Goal: Communication & Community: Connect with others

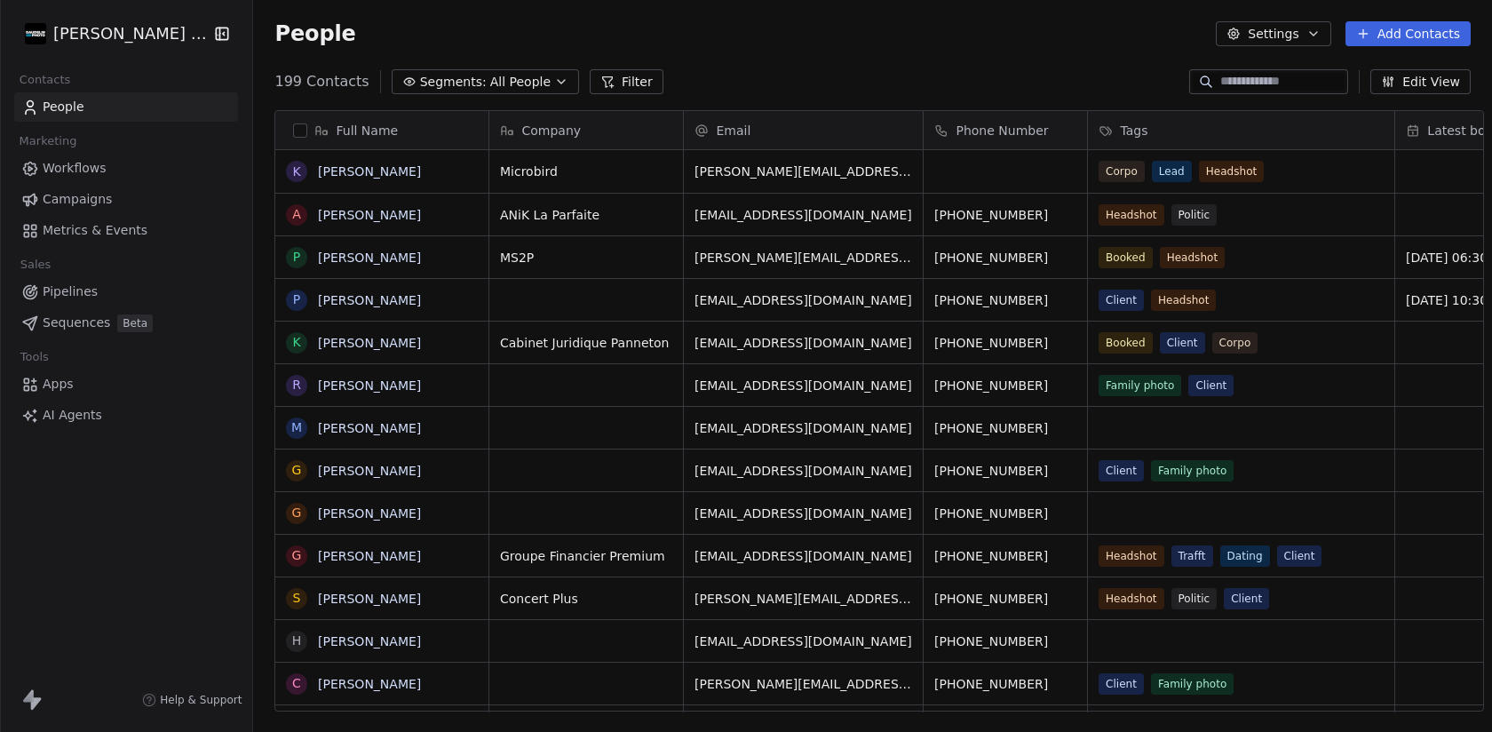
scroll to position [644, 1252]
click at [90, 37] on html "[PERSON_NAME] Photo Contacts People Marketing Workflows Campaigns Metrics & Eve…" at bounding box center [746, 366] width 1492 height 732
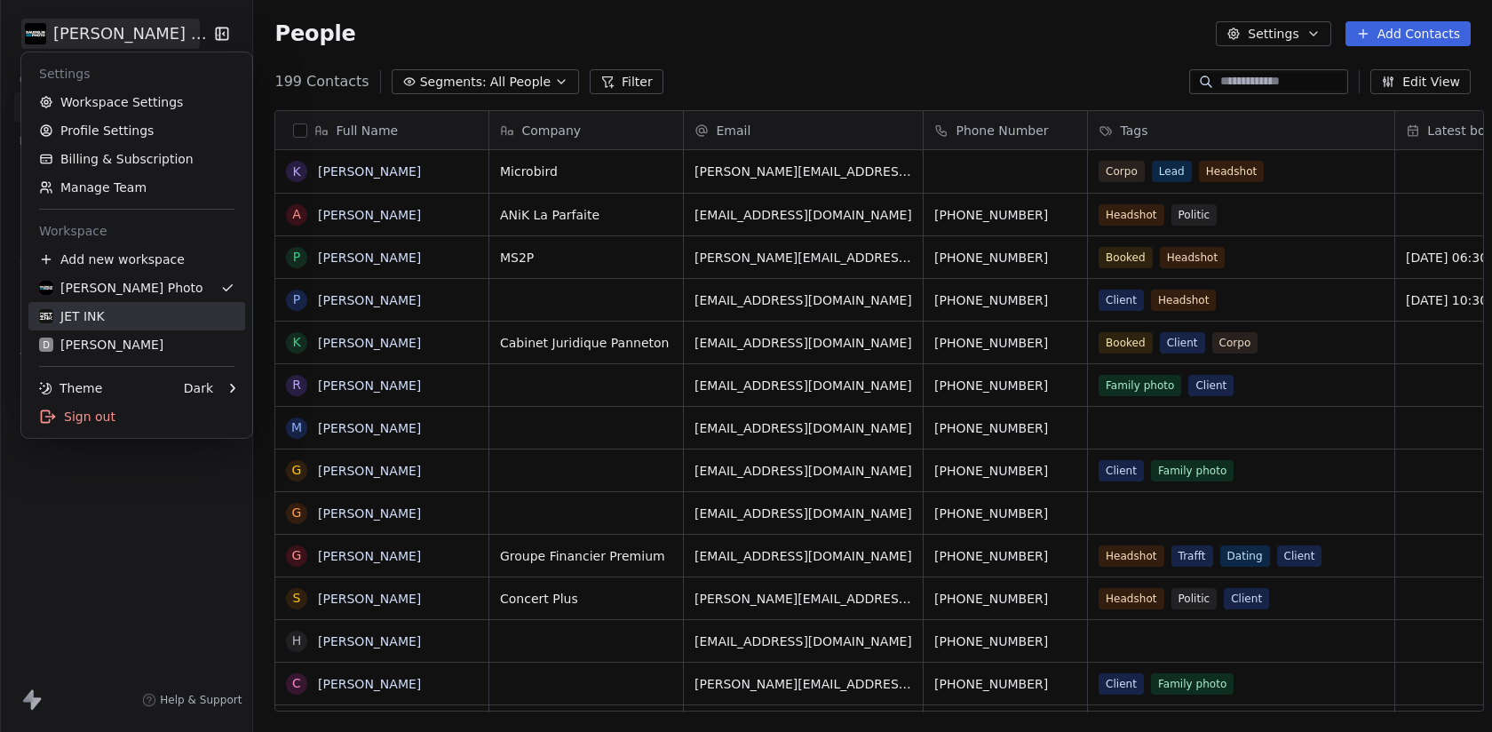
click at [130, 328] on link "JET INK" at bounding box center [136, 316] width 217 height 28
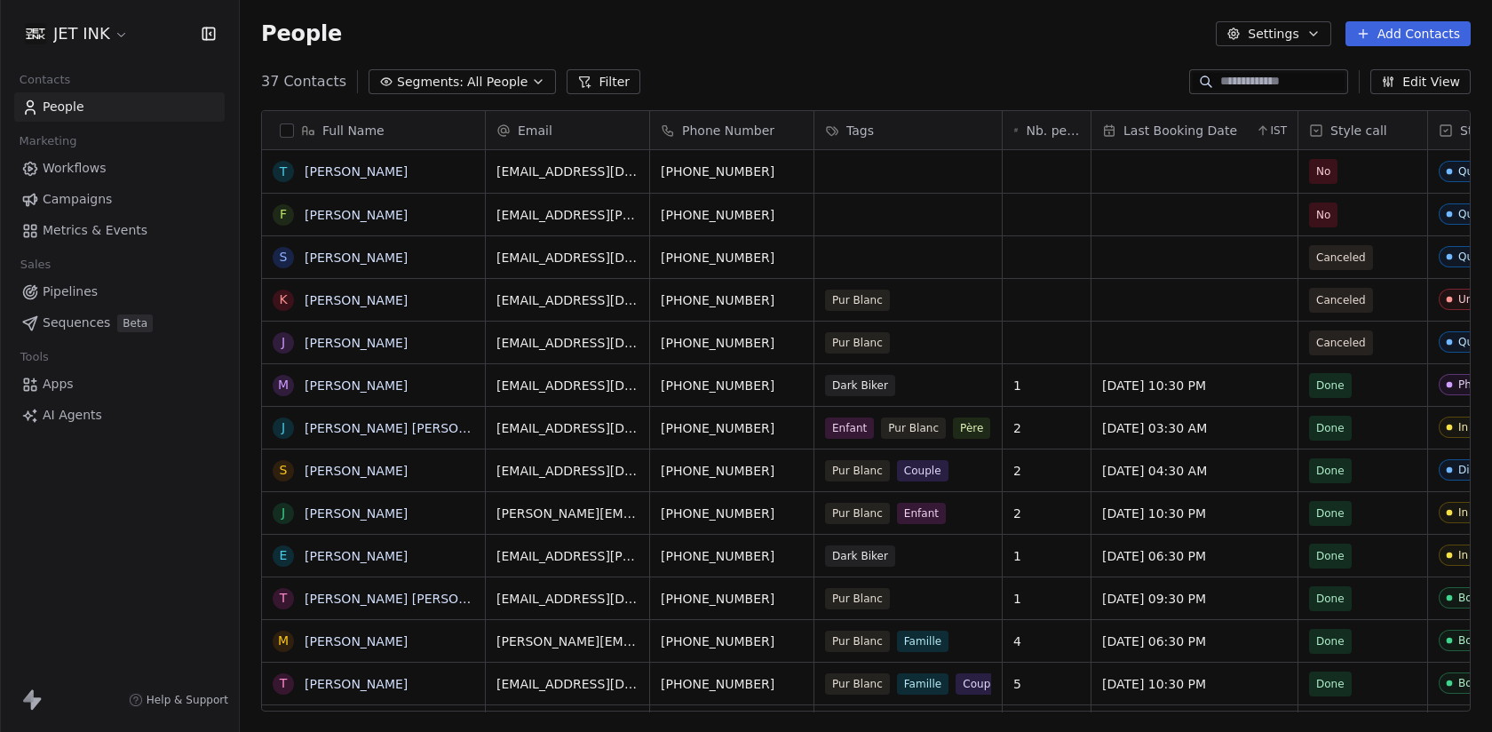
scroll to position [644, 1252]
click at [83, 29] on html "JET INK Contacts People Marketing Workflows Campaigns Metrics & Events Sales Pi…" at bounding box center [746, 366] width 1492 height 732
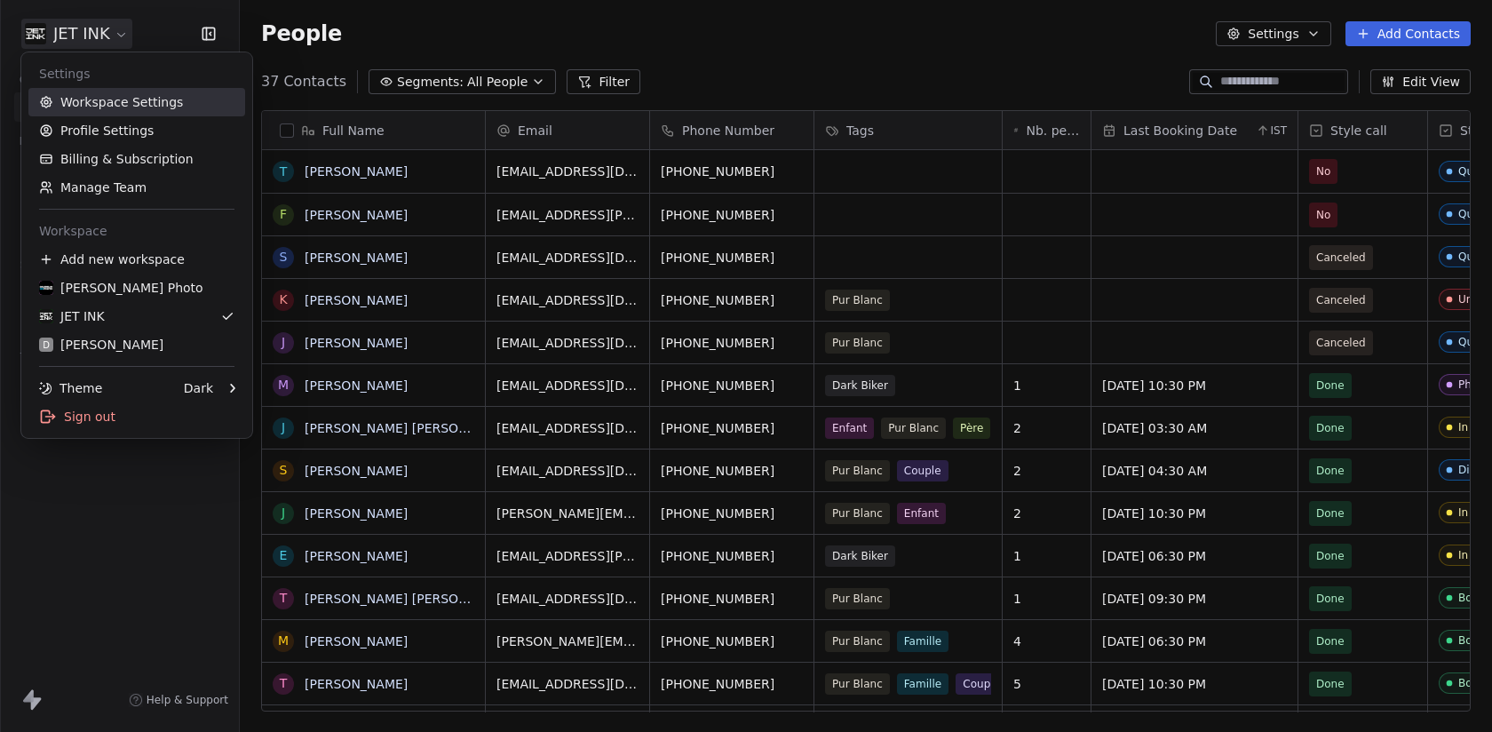
click at [97, 104] on link "Workspace Settings" at bounding box center [136, 102] width 217 height 28
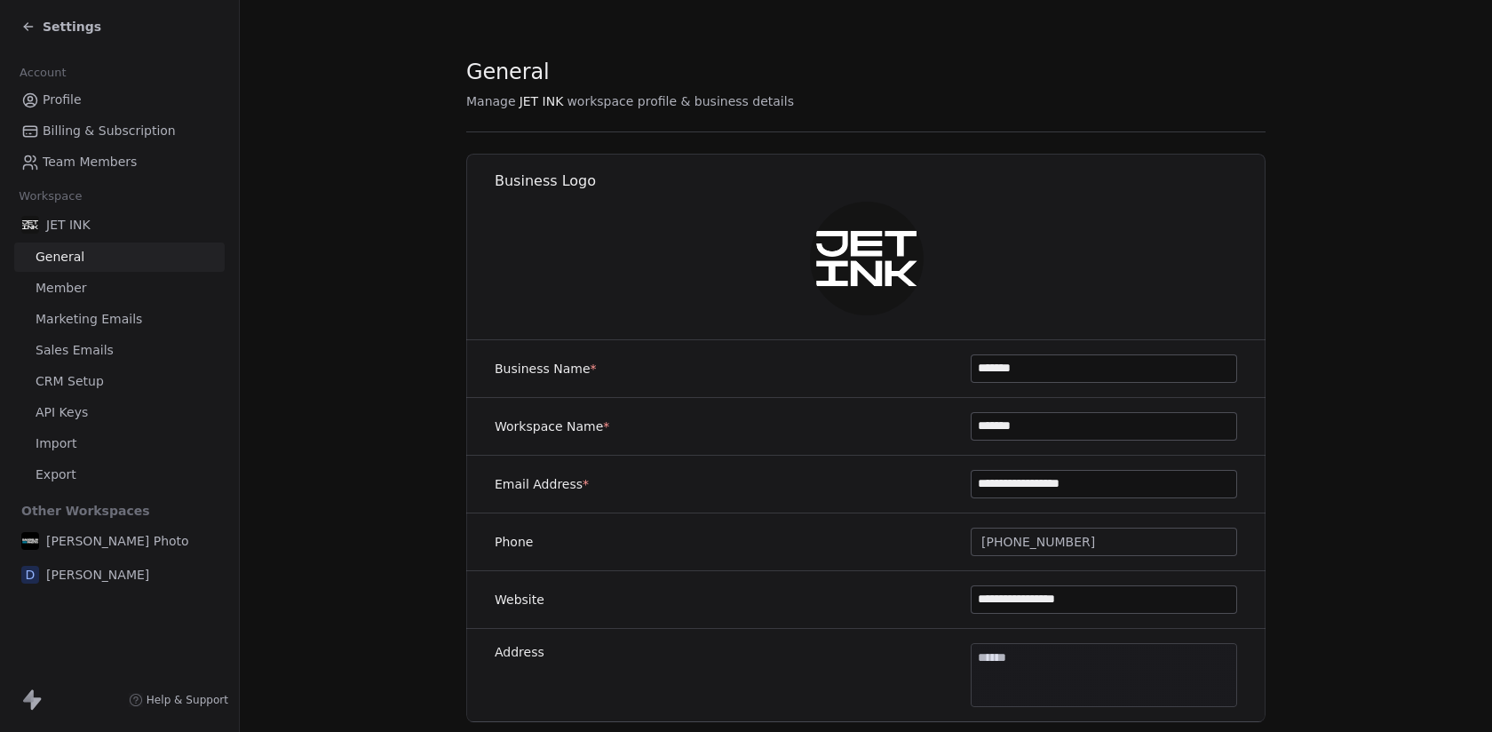
click at [84, 347] on span "Sales Emails" at bounding box center [75, 350] width 78 height 19
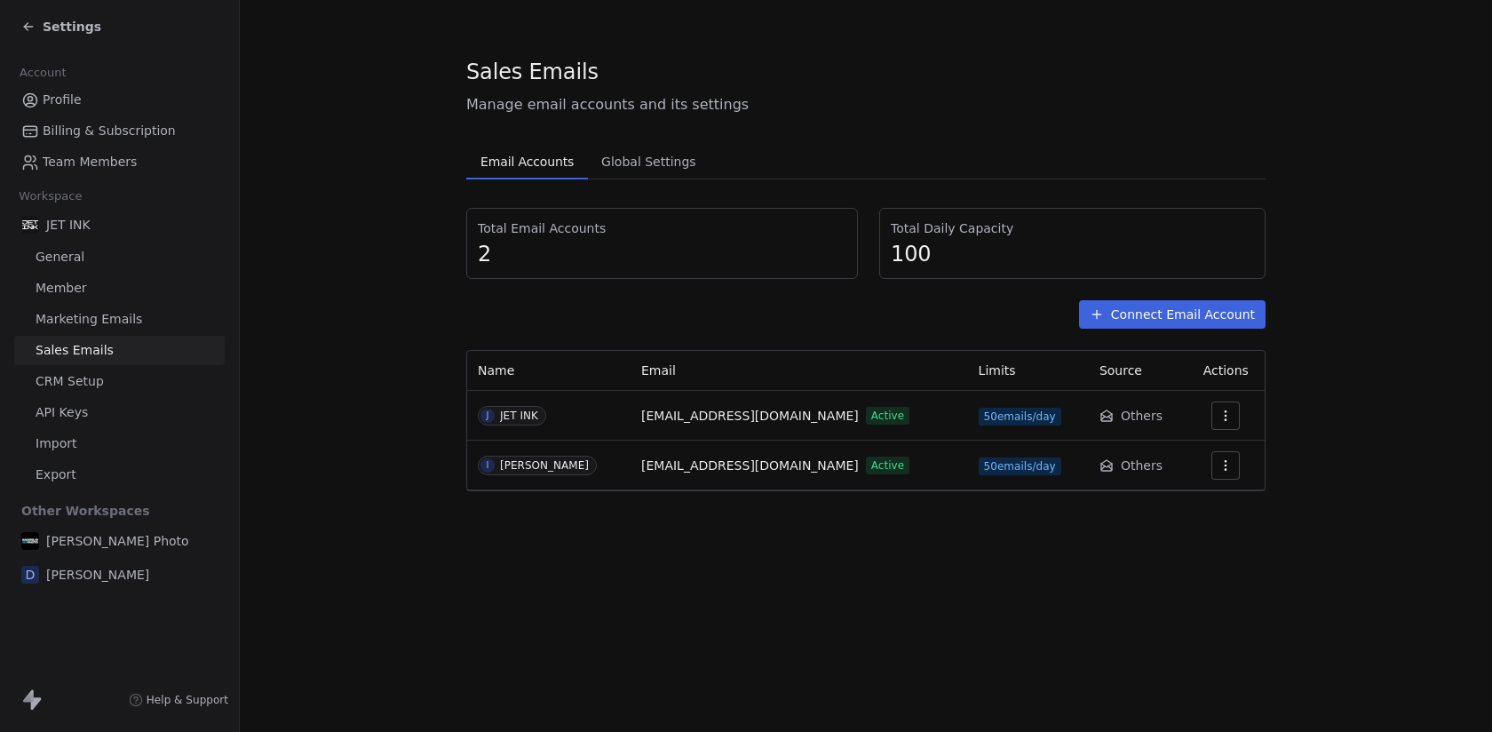
click at [44, 12] on div "Settings" at bounding box center [119, 26] width 239 height 53
click at [44, 21] on span "Settings" at bounding box center [72, 27] width 59 height 18
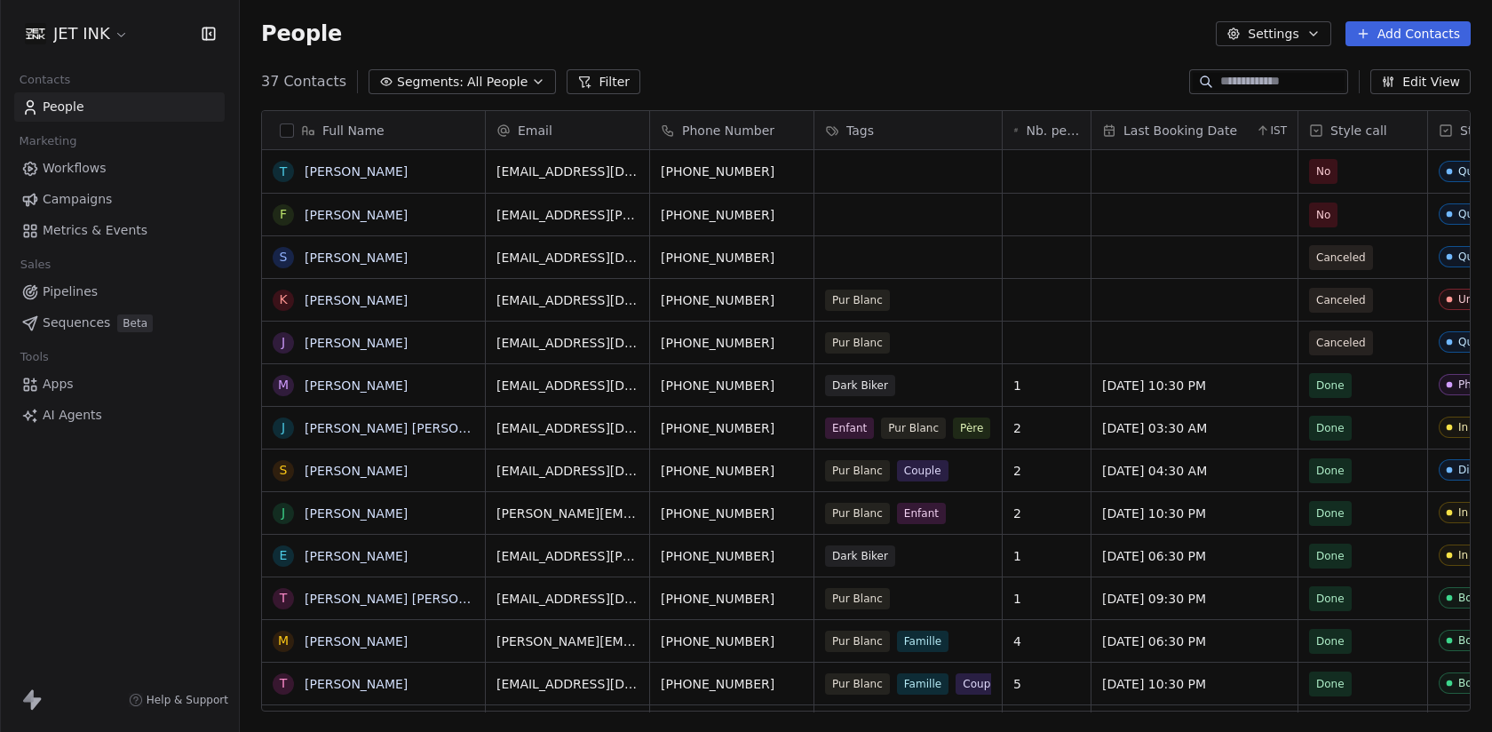
scroll to position [644, 1252]
click at [1385, 30] on button "Add Contacts" at bounding box center [1407, 33] width 125 height 25
click at [1391, 75] on span "Create new contact" at bounding box center [1413, 72] width 122 height 19
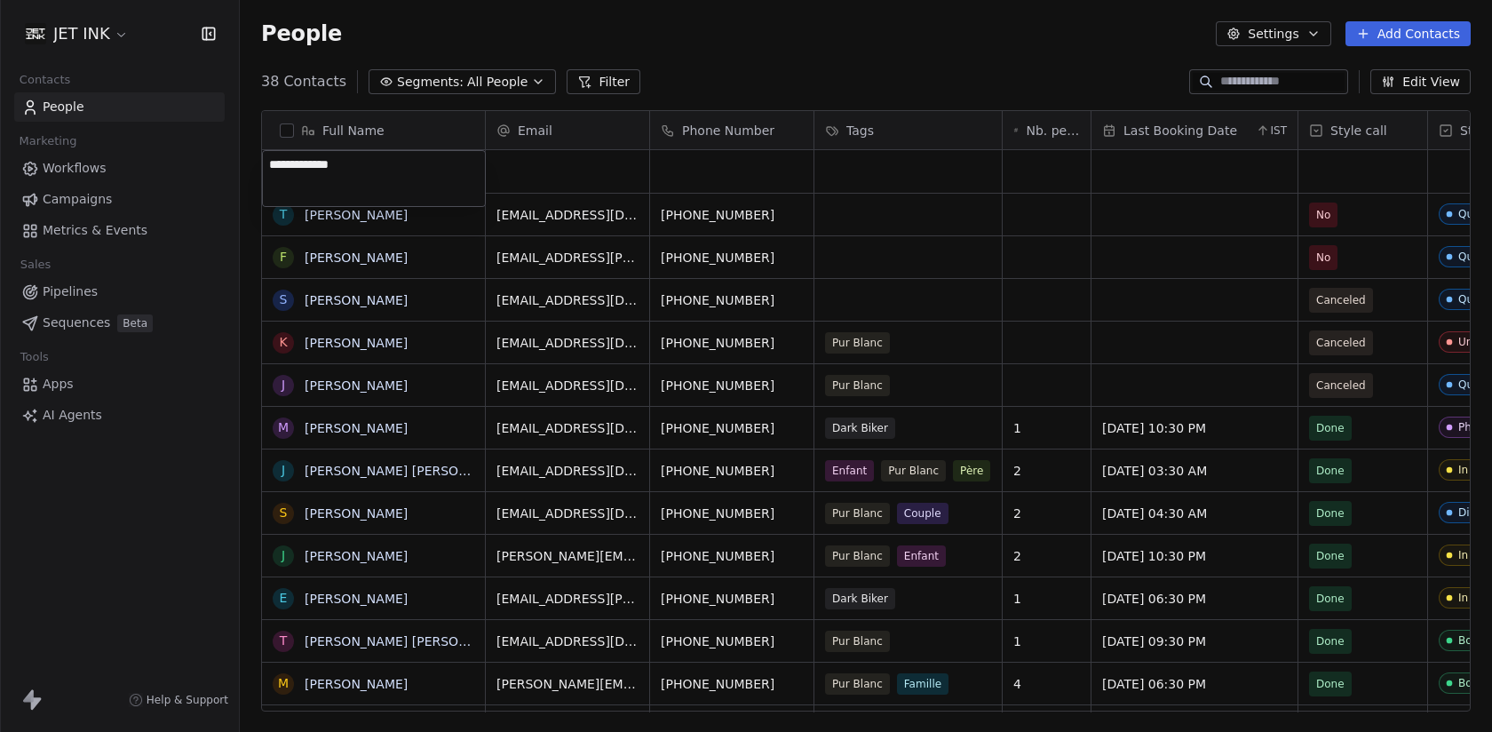
type textarea "**********"
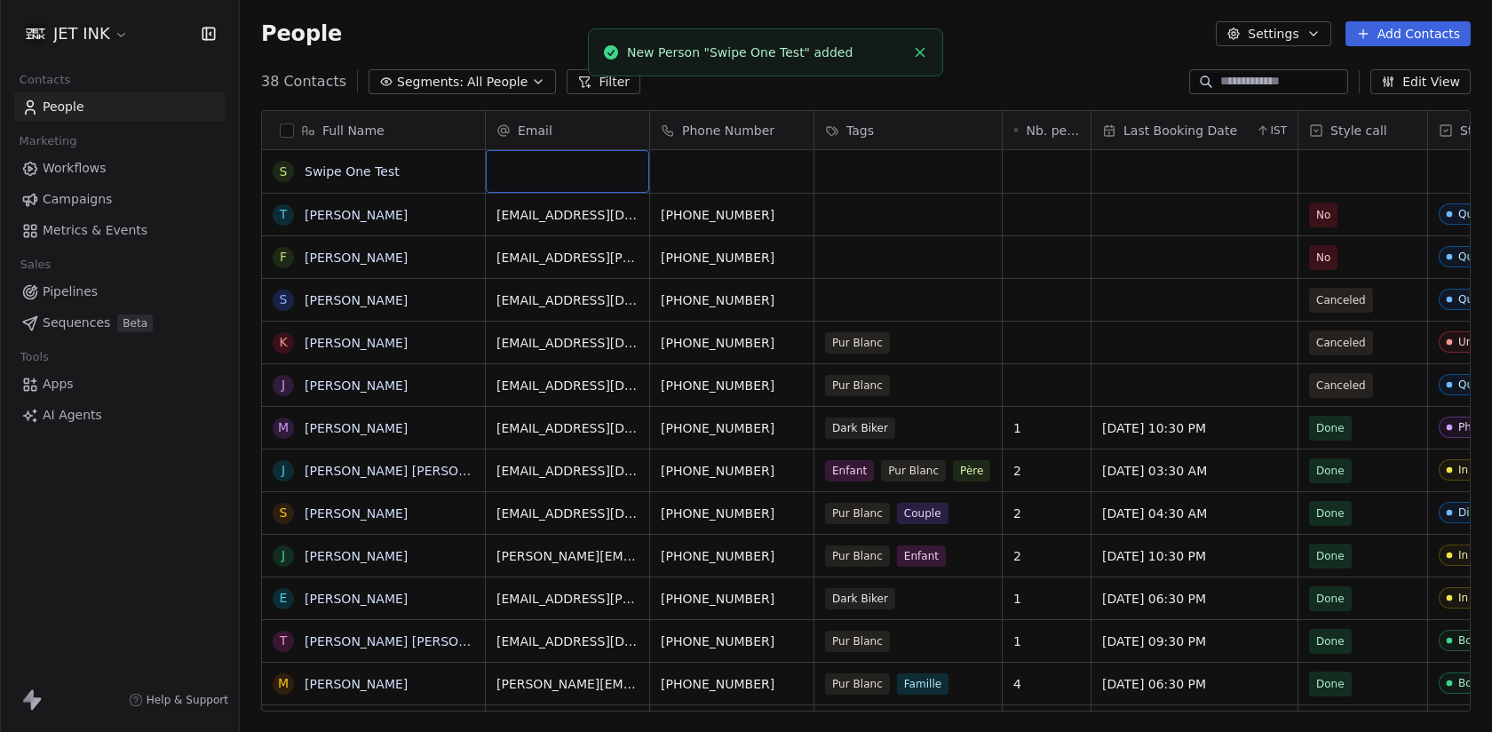
click at [607, 174] on div "grid" at bounding box center [567, 171] width 163 height 43
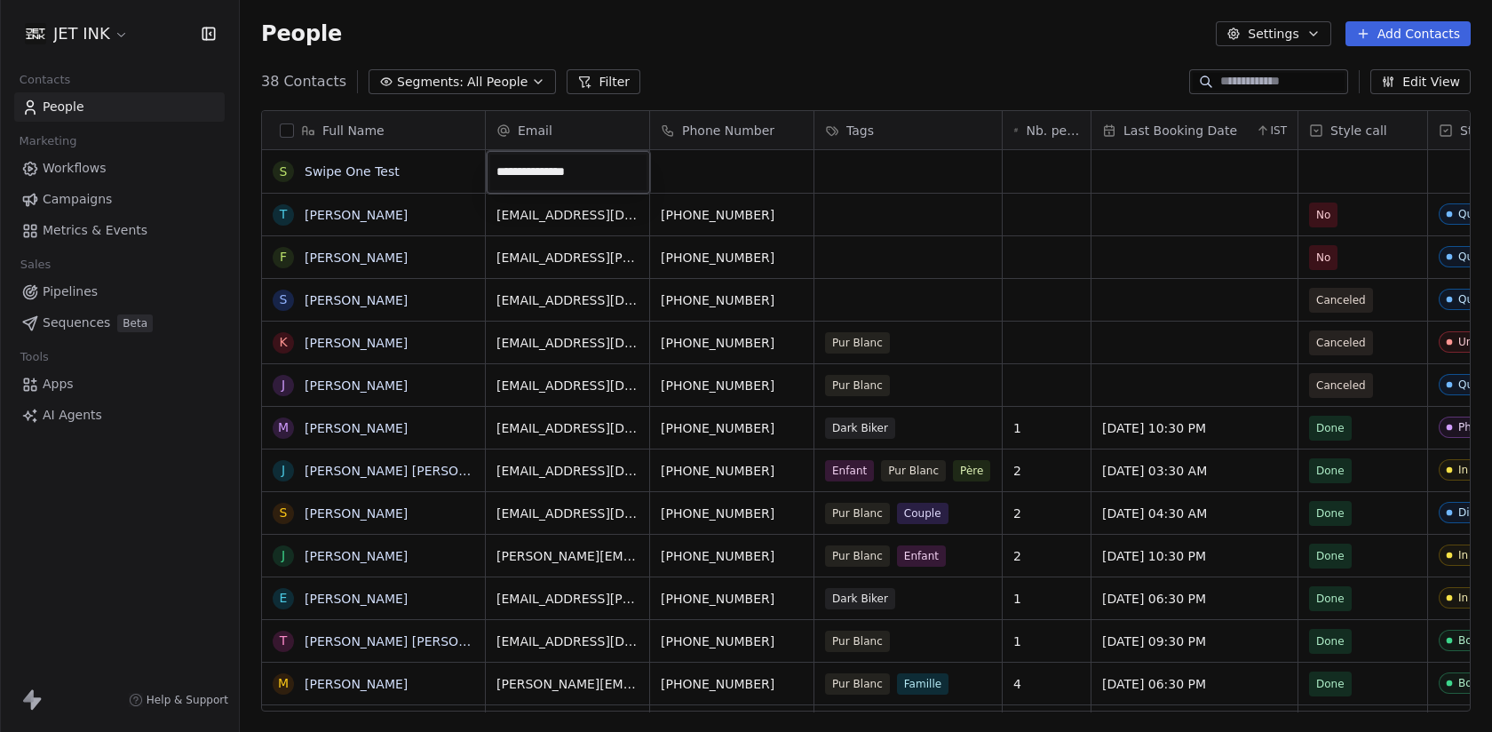
type input "**********"
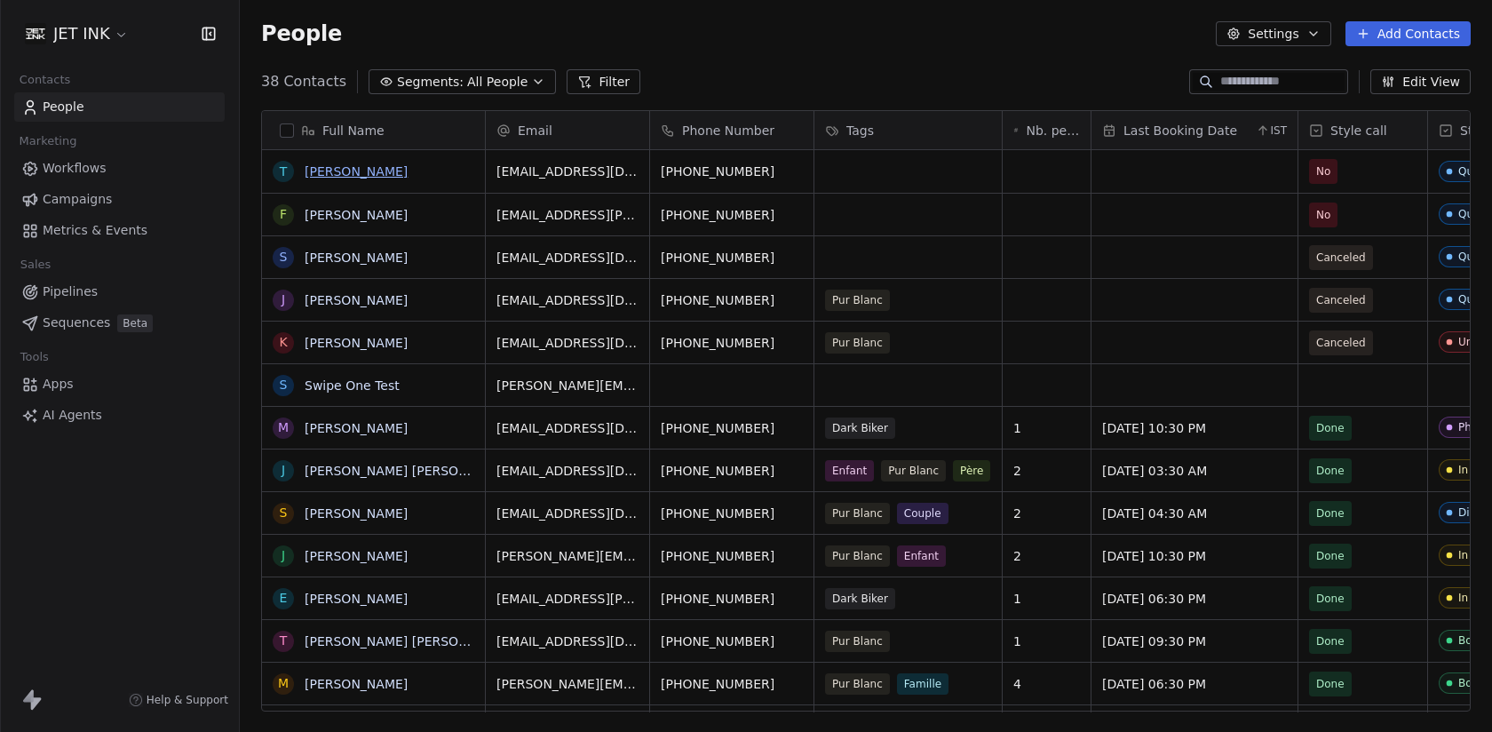
click at [347, 171] on link "[PERSON_NAME]" at bounding box center [356, 171] width 103 height 14
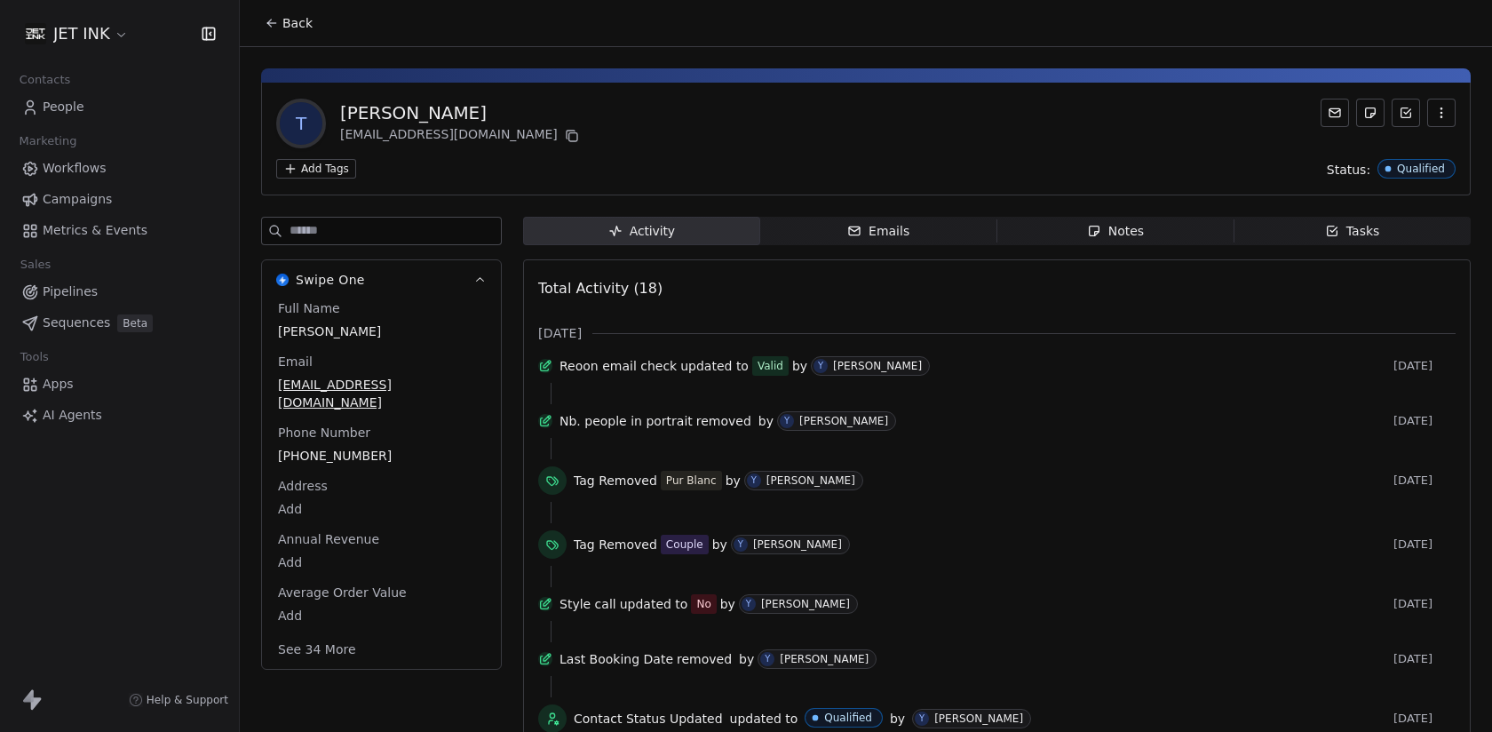
click at [270, 7] on button "Back" at bounding box center [288, 23] width 69 height 32
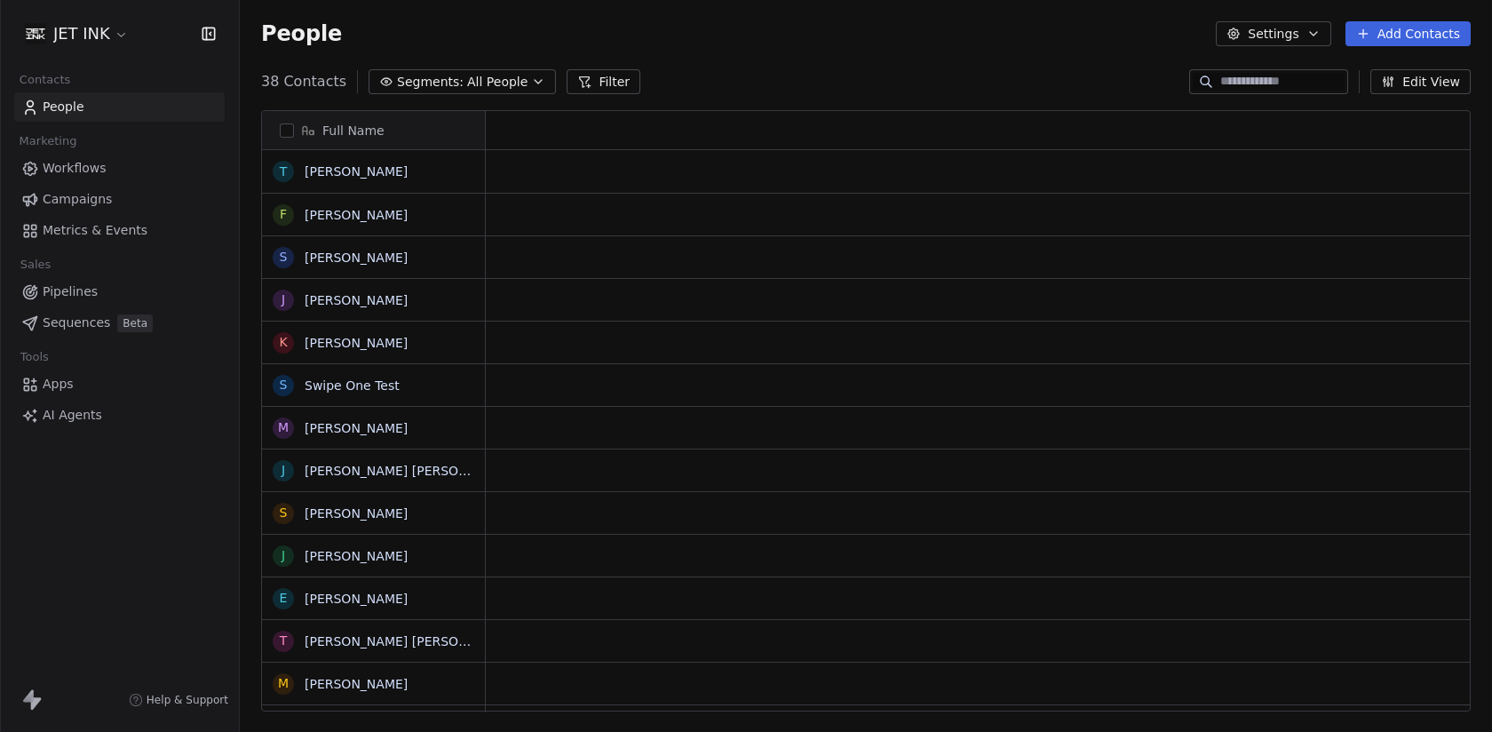
scroll to position [644, 1252]
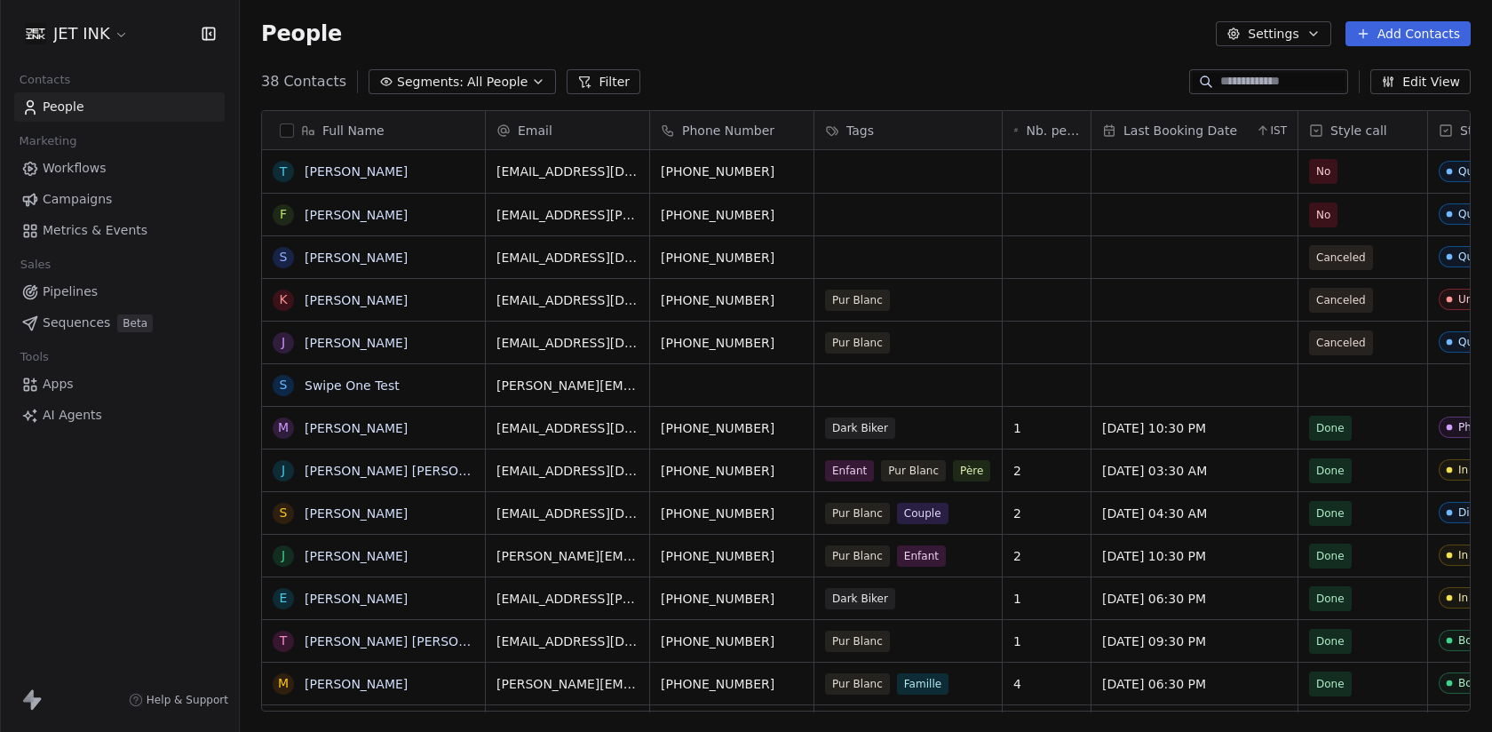
click at [1249, 76] on input at bounding box center [1282, 82] width 124 height 18
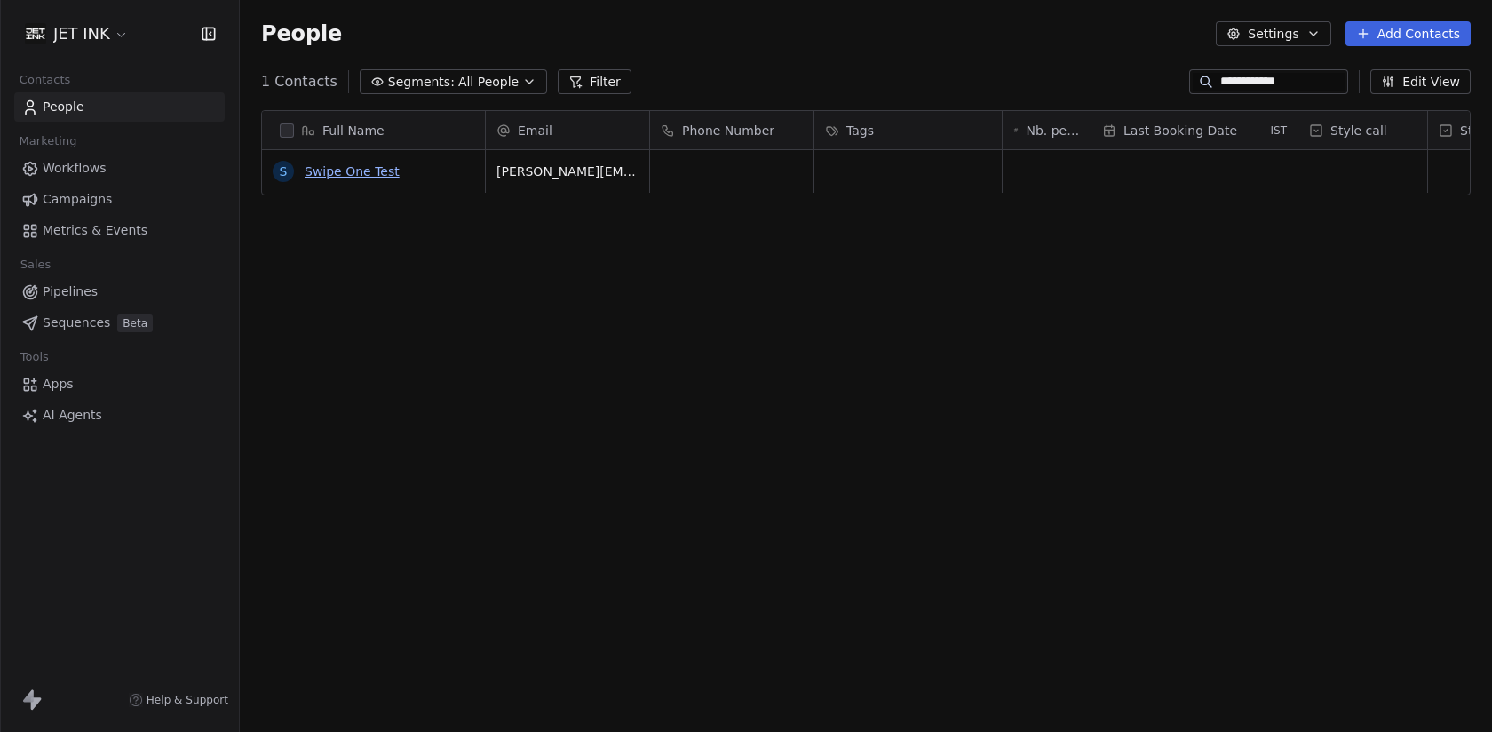
type input "**********"
click at [345, 174] on link "Swipe One Test" at bounding box center [352, 171] width 95 height 14
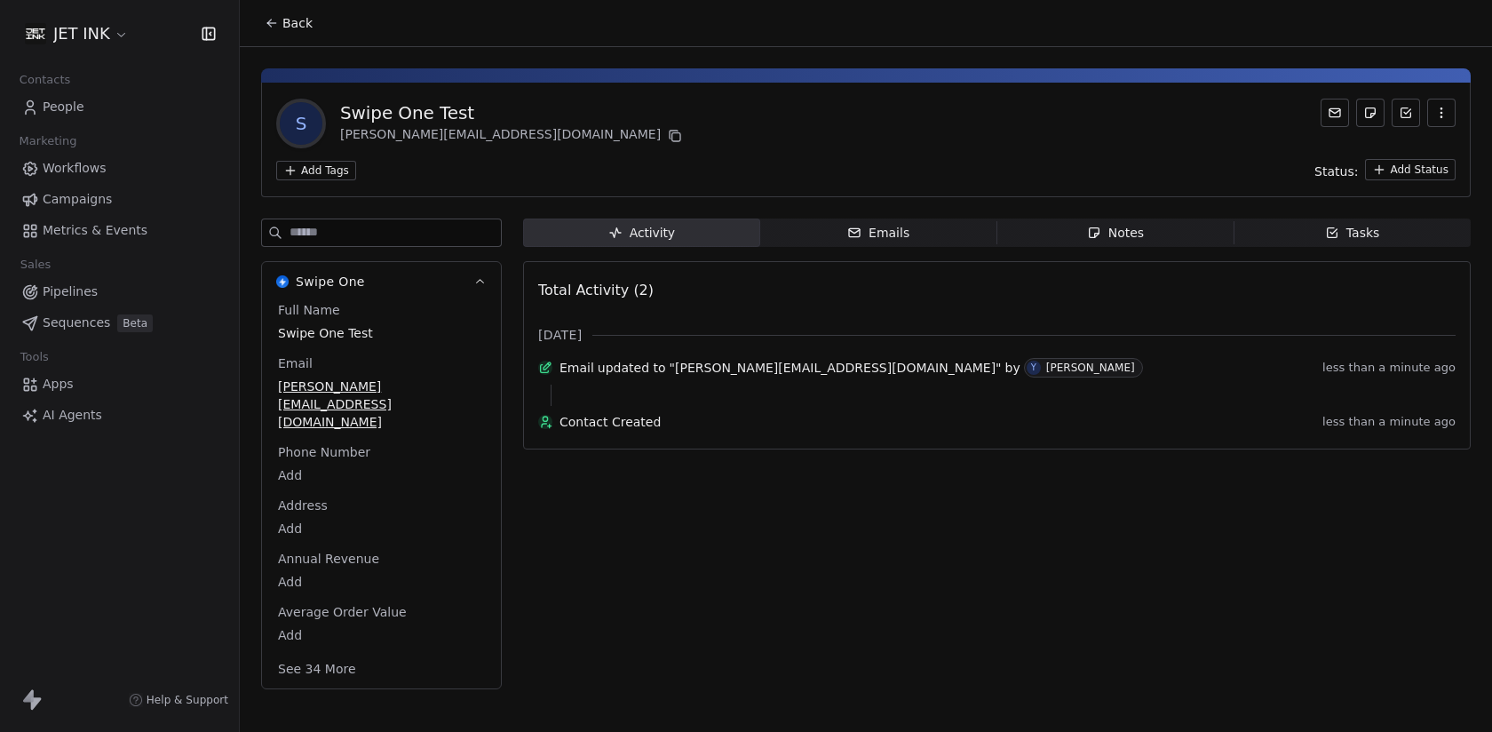
click at [897, 234] on div "Emails" at bounding box center [878, 233] width 62 height 19
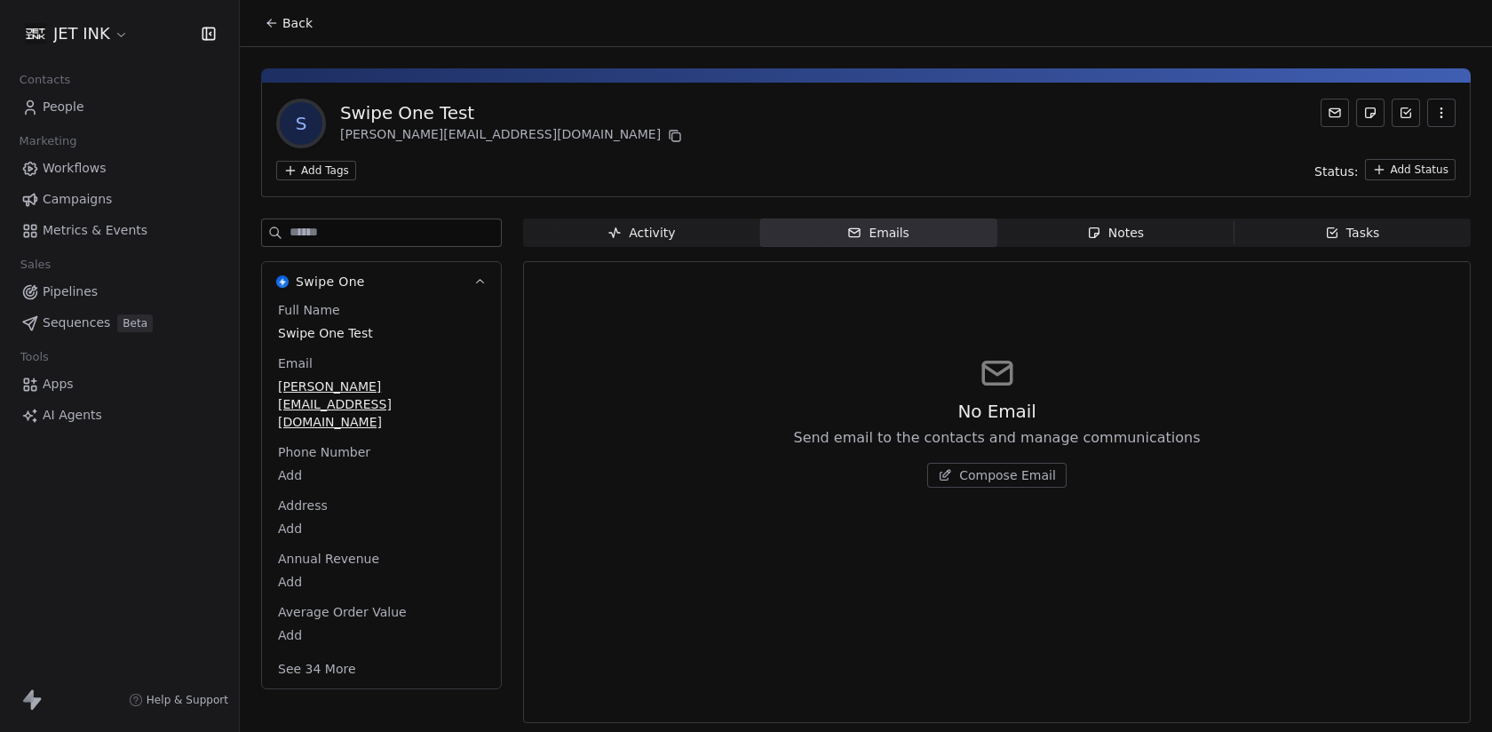
click at [966, 484] on button "Compose Email" at bounding box center [996, 475] width 139 height 25
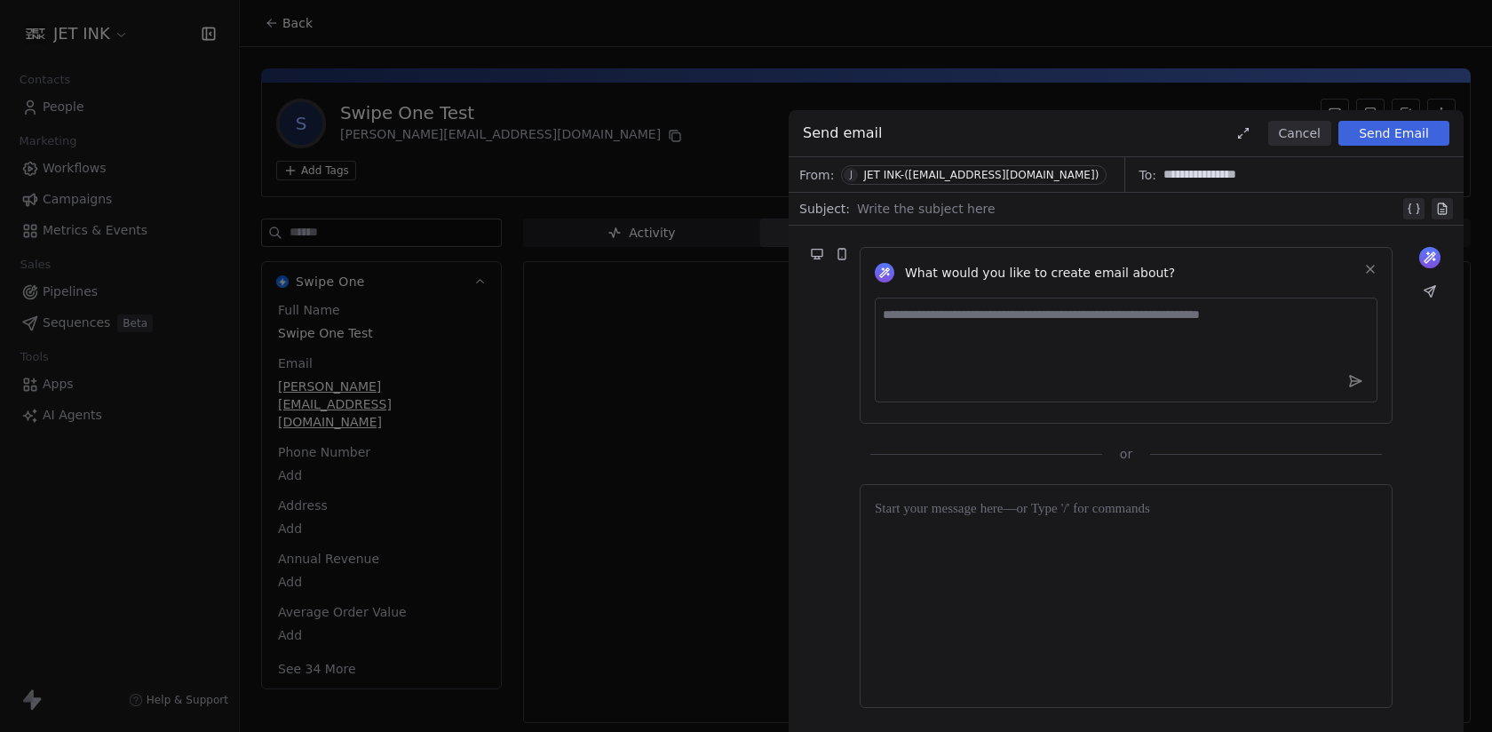
click at [910, 179] on div "JET INK-([EMAIL_ADDRESS][DOMAIN_NAME])" at bounding box center [980, 175] width 235 height 12
click at [1114, 217] on div at bounding box center [1128, 208] width 543 height 21
paste div
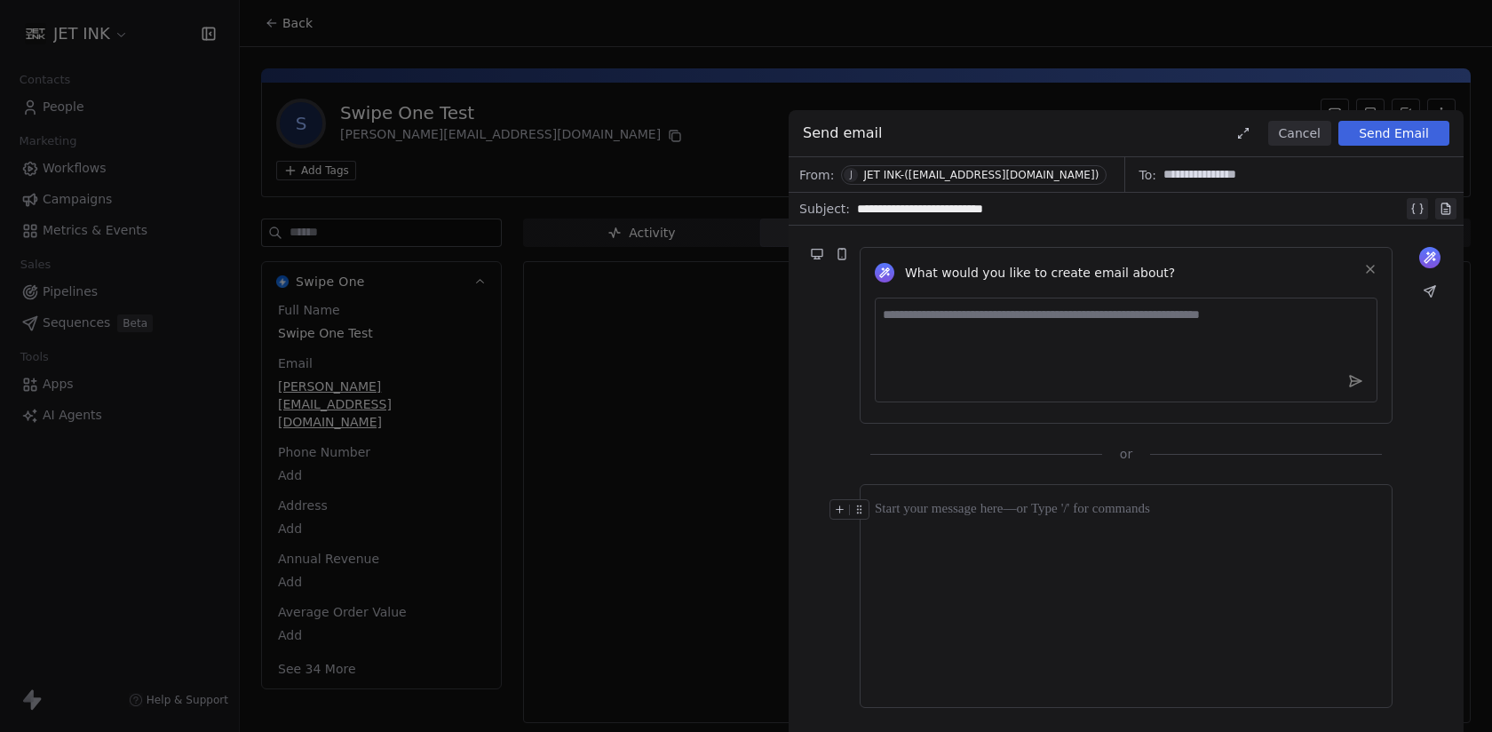
click at [999, 213] on div "**********" at bounding box center [1130, 208] width 546 height 21
click at [1106, 580] on div at bounding box center [1126, 596] width 503 height 194
paste div
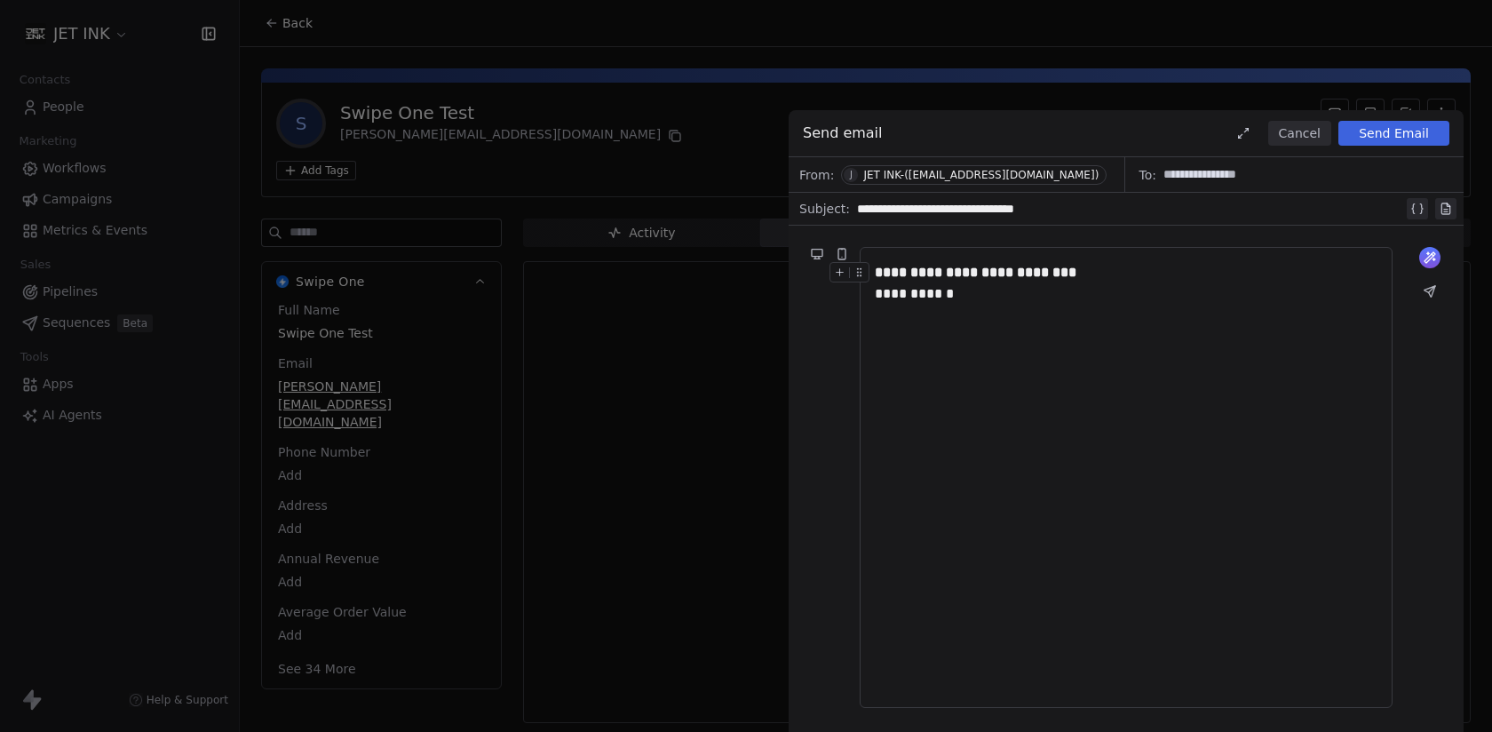
click at [1402, 137] on button "Send Email" at bounding box center [1393, 133] width 111 height 25
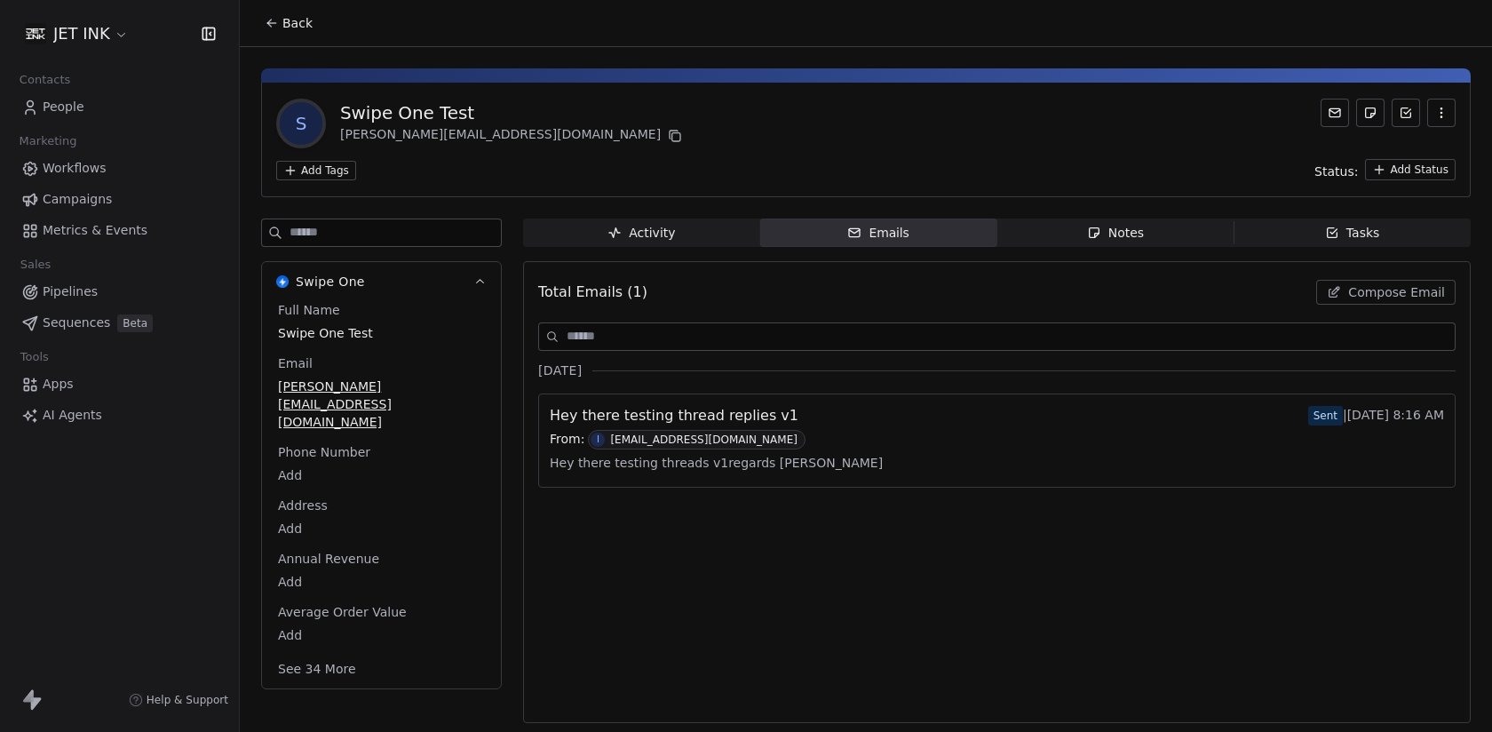
click at [777, 511] on div "Total Emails (1) Compose Email [DATE] Hey there testing thread replies v1 Sent …" at bounding box center [996, 492] width 917 height 439
click at [767, 453] on span "Hey there testing threads v1regards [PERSON_NAME]" at bounding box center [716, 462] width 333 height 27
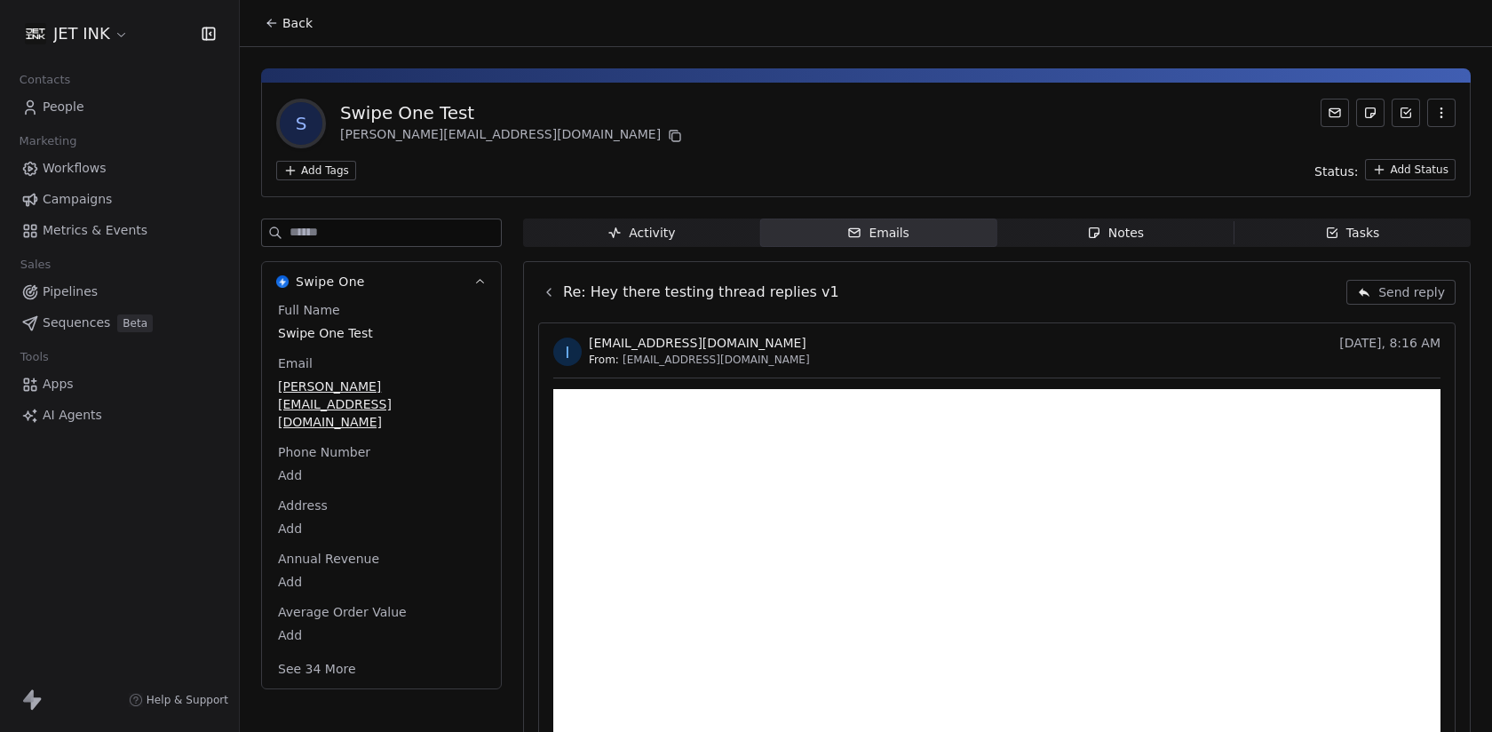
click at [549, 285] on icon at bounding box center [549, 292] width 14 height 14
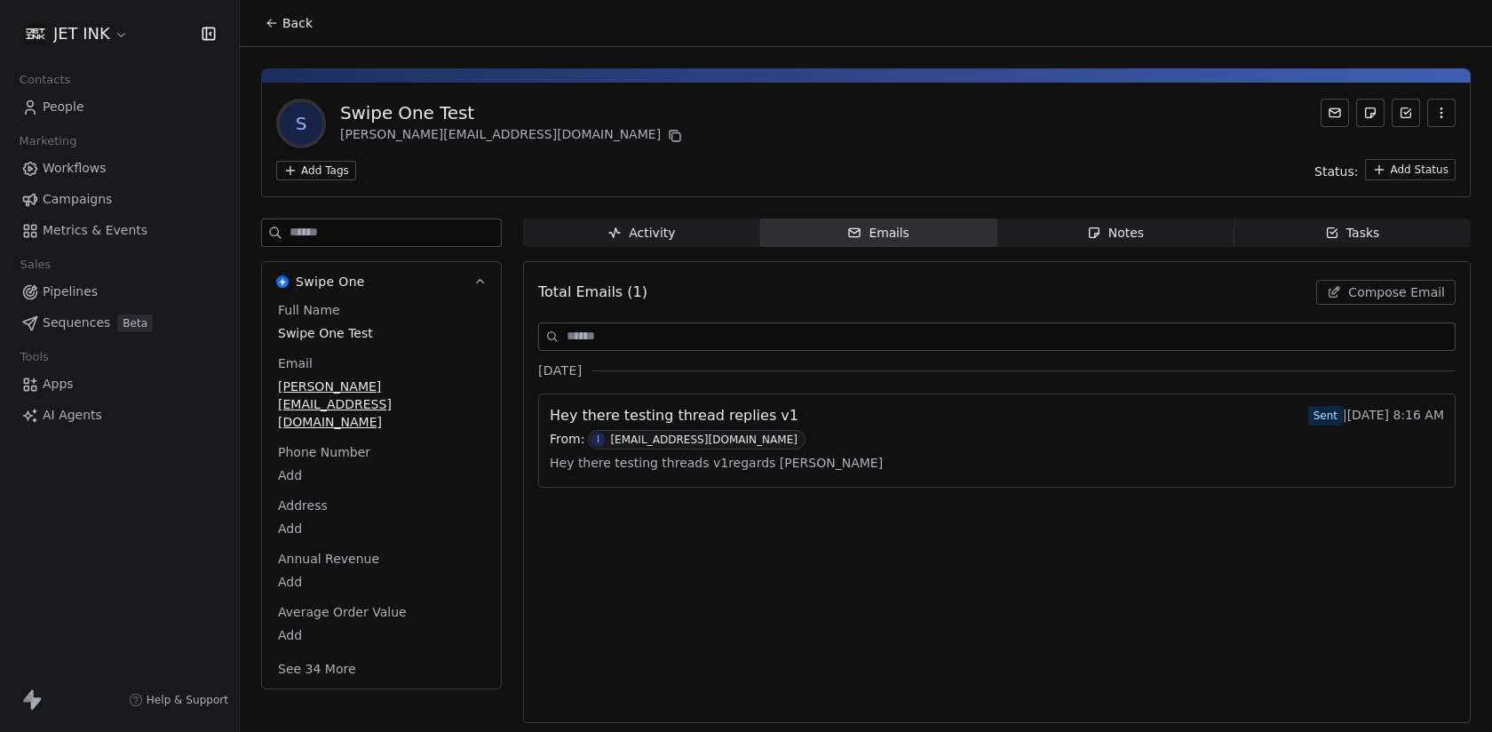
click at [672, 236] on div "Activity" at bounding box center [640, 233] width 67 height 19
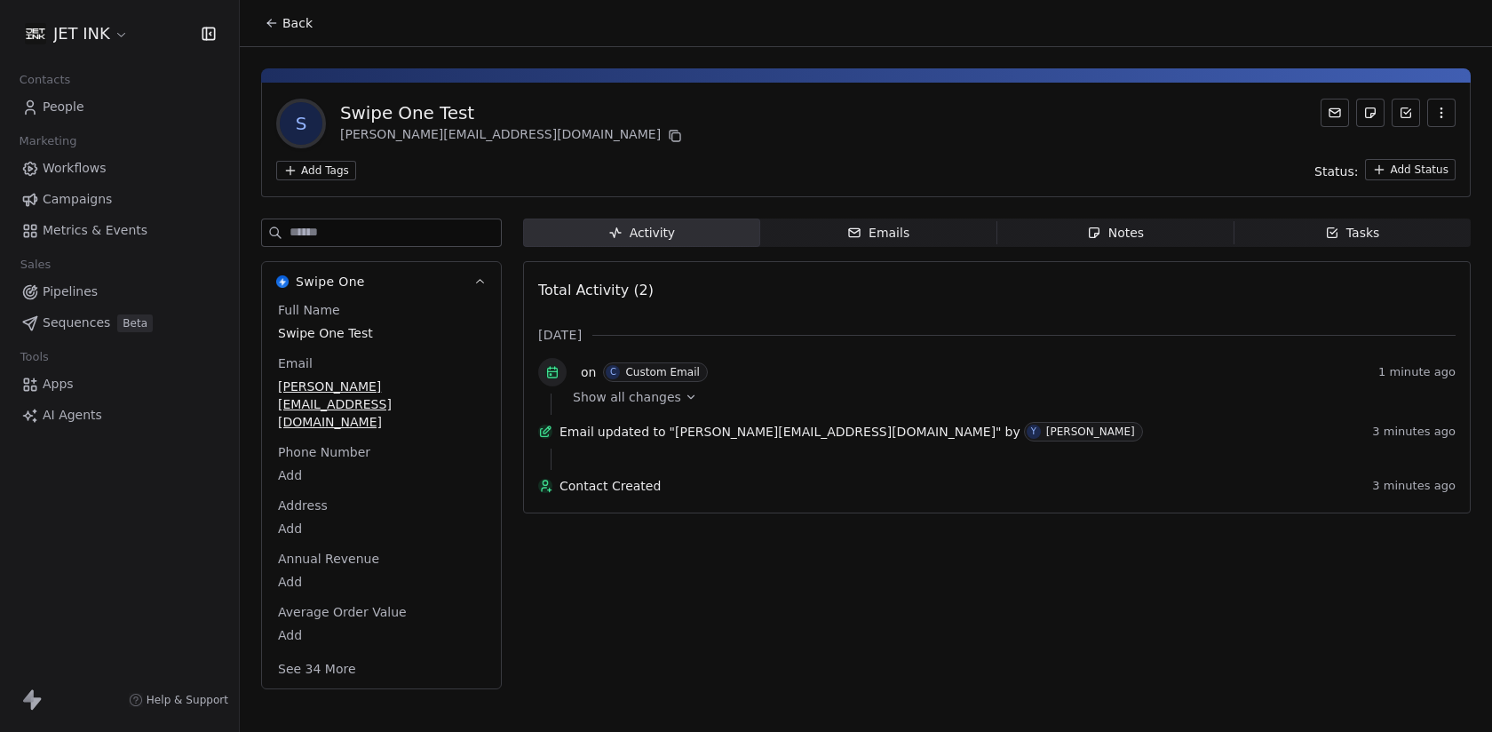
click at [860, 232] on icon "button" at bounding box center [854, 233] width 14 height 14
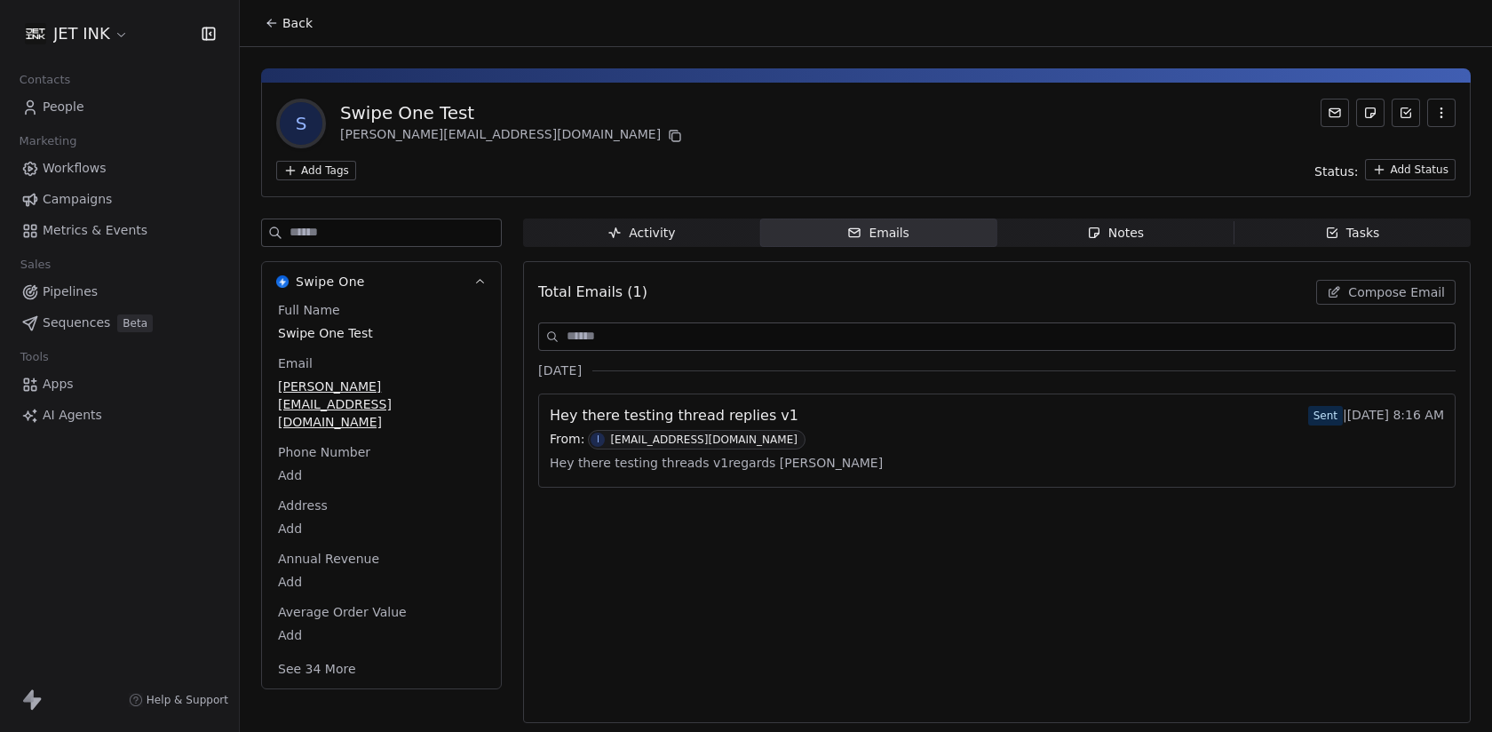
click at [609, 227] on icon "button" at bounding box center [614, 233] width 14 height 14
